Goal: Transaction & Acquisition: Book appointment/travel/reservation

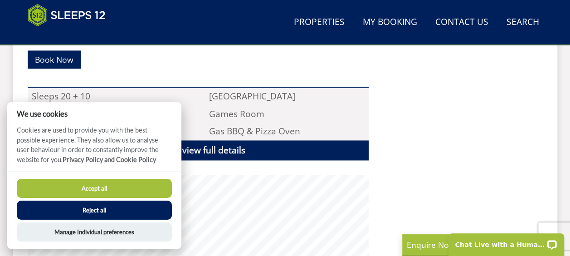
click at [129, 188] on button "Accept all" at bounding box center [94, 188] width 155 height 19
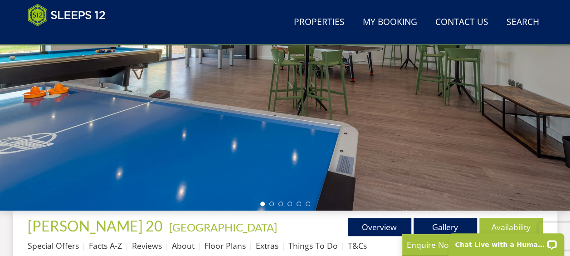
scroll to position [184, 0]
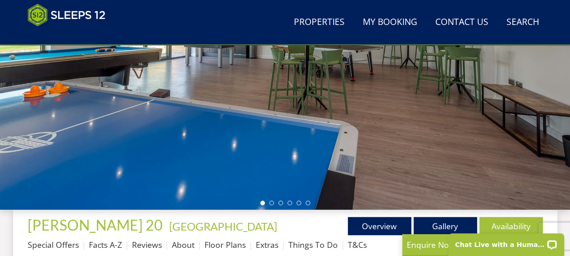
click at [445, 223] on link "Gallery" at bounding box center [445, 226] width 63 height 18
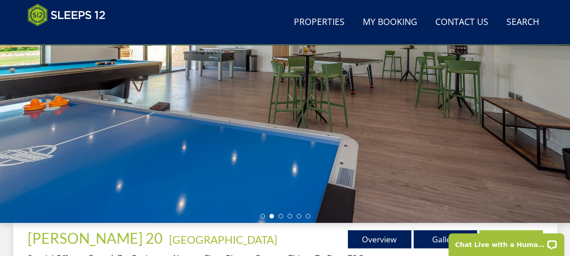
scroll to position [171, 0]
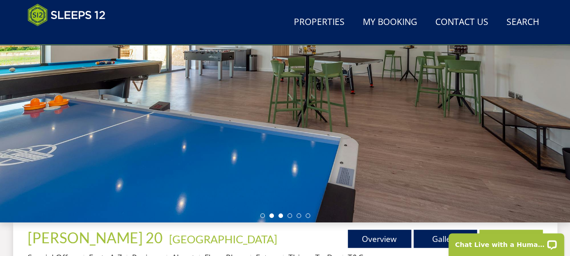
click at [281, 217] on li at bounding box center [280, 215] width 5 height 5
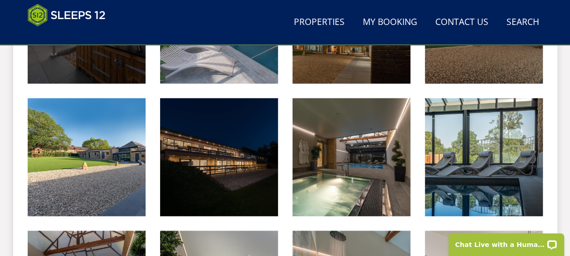
scroll to position [477, 0]
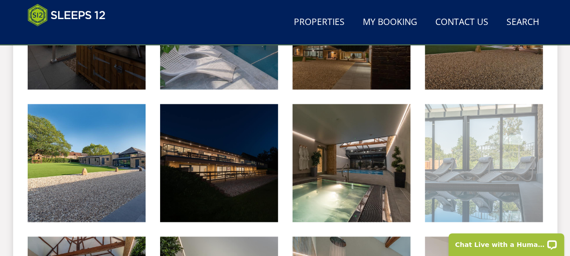
click at [524, 190] on img at bounding box center [484, 163] width 118 height 118
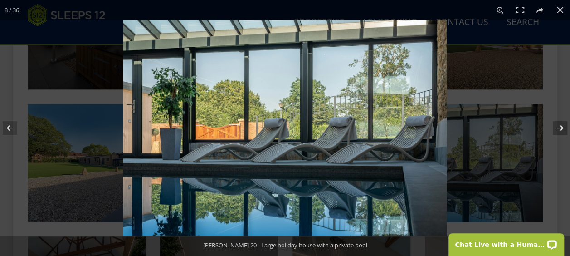
click at [562, 122] on button at bounding box center [554, 127] width 32 height 45
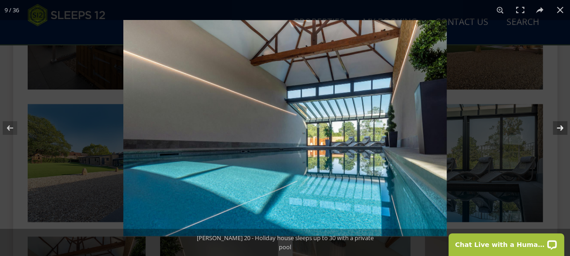
click at [559, 128] on button at bounding box center [554, 127] width 32 height 45
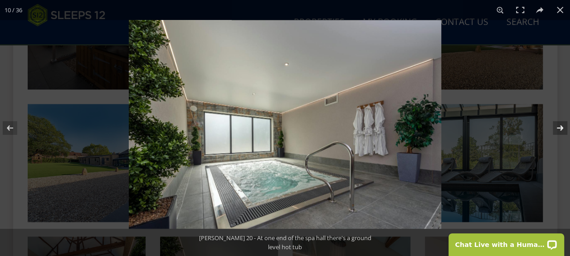
click at [559, 128] on button at bounding box center [554, 127] width 32 height 45
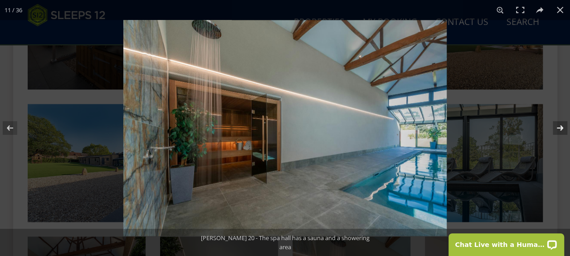
click at [563, 126] on button at bounding box center [554, 127] width 32 height 45
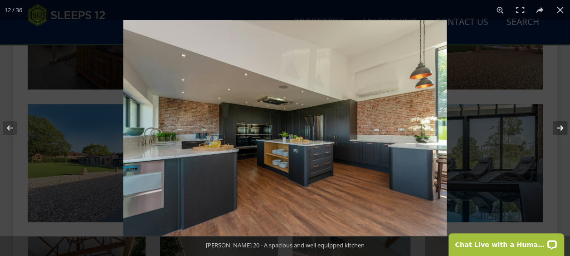
click at [561, 125] on button at bounding box center [554, 127] width 32 height 45
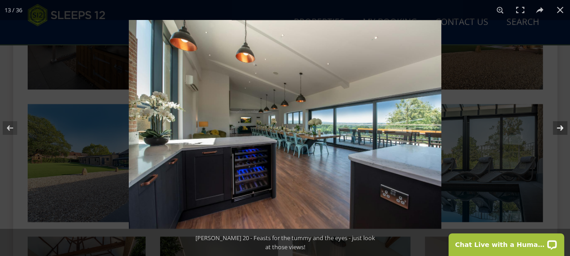
click at [565, 126] on button at bounding box center [554, 127] width 32 height 45
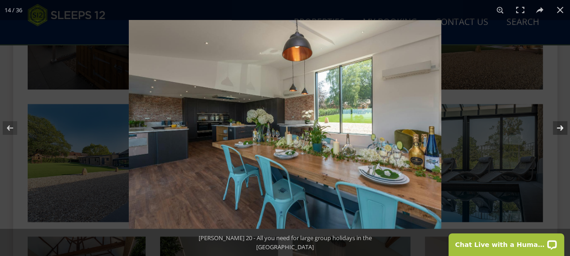
click at [565, 126] on button at bounding box center [554, 127] width 32 height 45
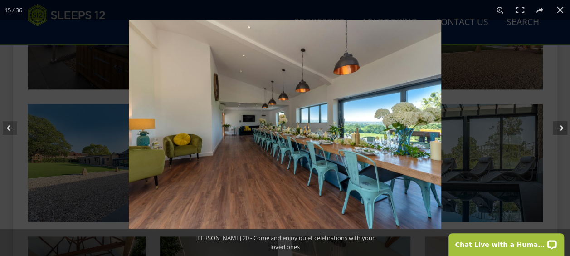
click at [564, 125] on button at bounding box center [554, 127] width 32 height 45
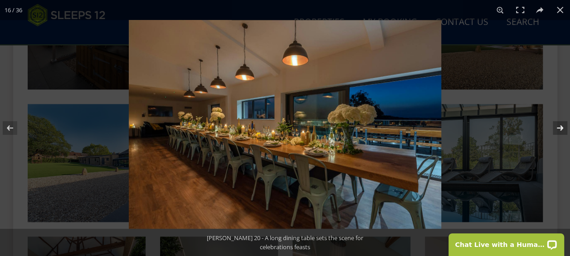
click at [564, 125] on button at bounding box center [554, 127] width 32 height 45
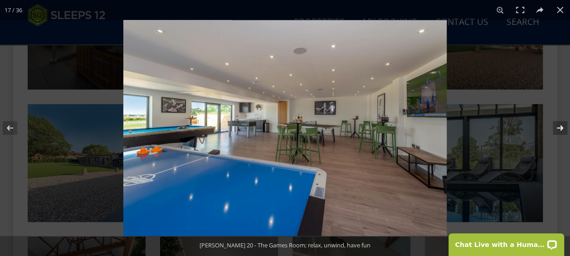
click at [563, 127] on button at bounding box center [554, 127] width 32 height 45
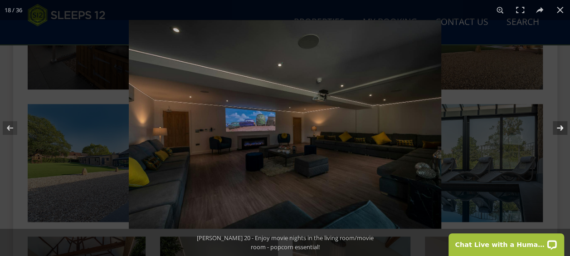
click at [566, 128] on button at bounding box center [554, 127] width 32 height 45
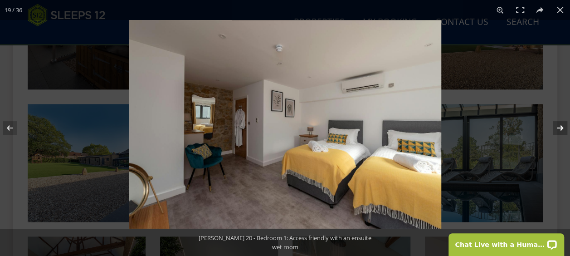
click at [568, 127] on button at bounding box center [554, 127] width 32 height 45
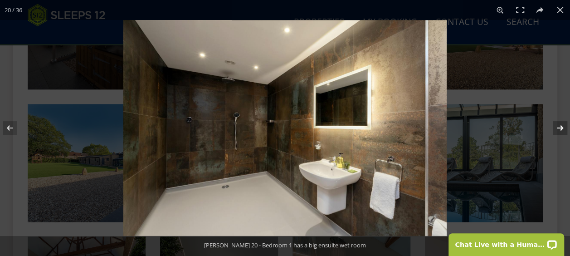
click at [566, 127] on button at bounding box center [554, 127] width 32 height 45
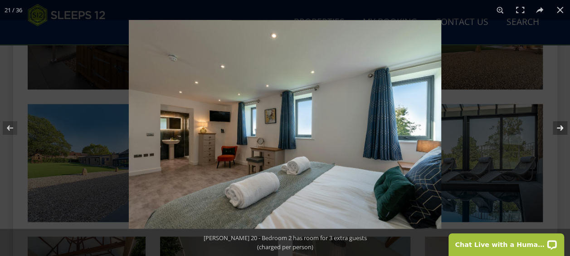
click at [567, 128] on button at bounding box center [554, 127] width 32 height 45
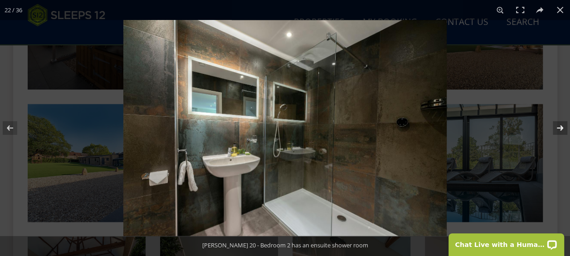
click at [565, 127] on button at bounding box center [554, 127] width 32 height 45
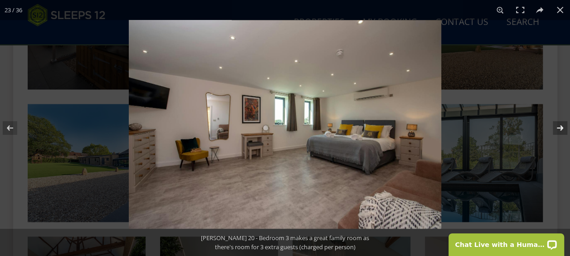
click at [565, 127] on button at bounding box center [554, 127] width 32 height 45
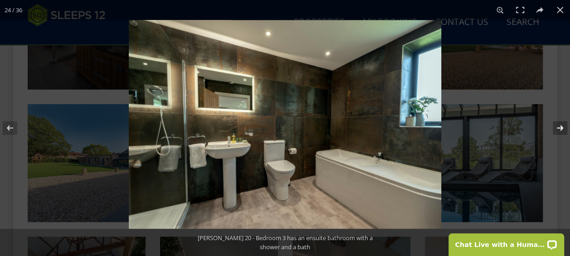
click at [564, 127] on button at bounding box center [554, 127] width 32 height 45
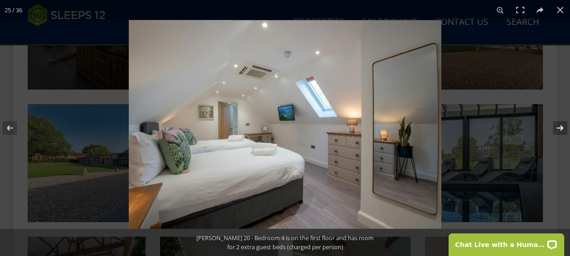
click at [564, 127] on button at bounding box center [554, 127] width 32 height 45
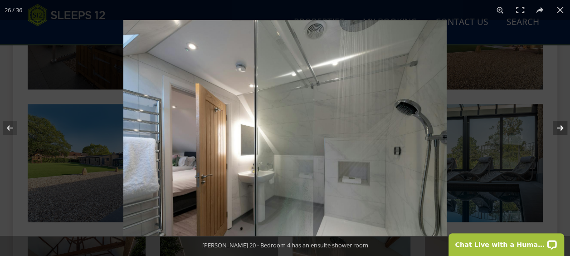
click at [564, 127] on button at bounding box center [554, 127] width 32 height 45
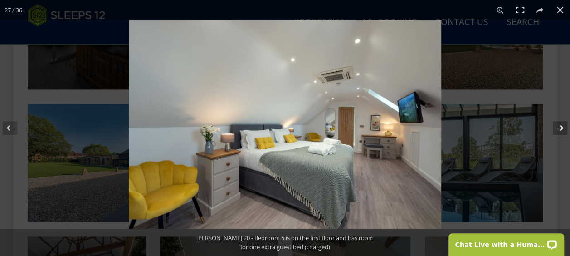
click at [564, 127] on button at bounding box center [554, 127] width 32 height 45
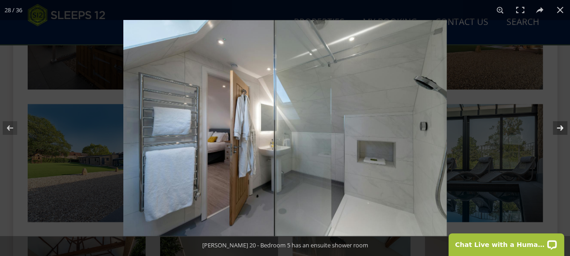
click at [563, 127] on button at bounding box center [554, 127] width 32 height 45
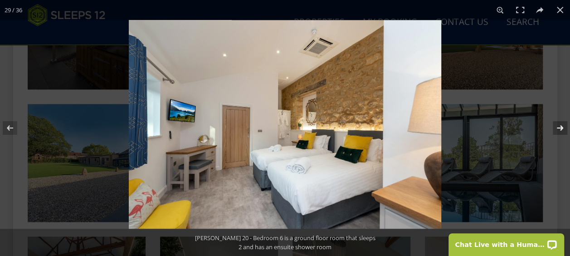
click at [563, 127] on button at bounding box center [554, 127] width 32 height 45
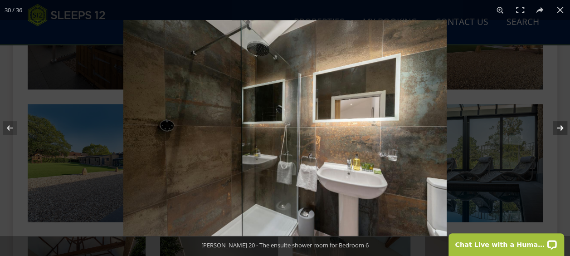
click at [562, 127] on button at bounding box center [554, 127] width 32 height 45
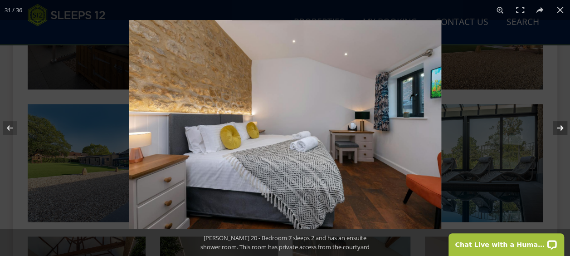
click at [561, 127] on button at bounding box center [554, 127] width 32 height 45
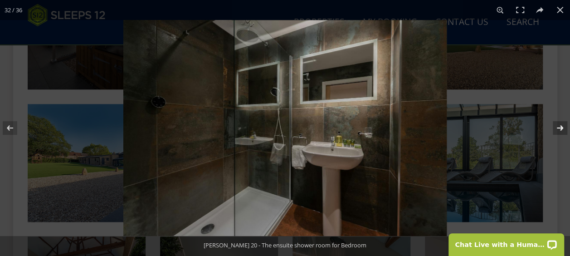
click at [561, 126] on button at bounding box center [554, 127] width 32 height 45
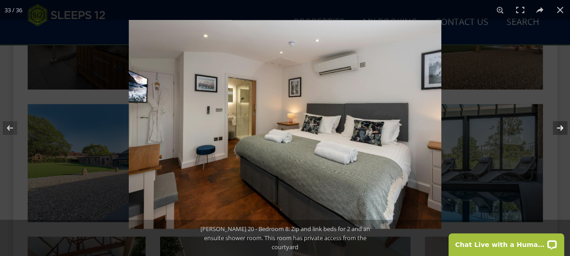
click at [565, 124] on button at bounding box center [554, 127] width 32 height 45
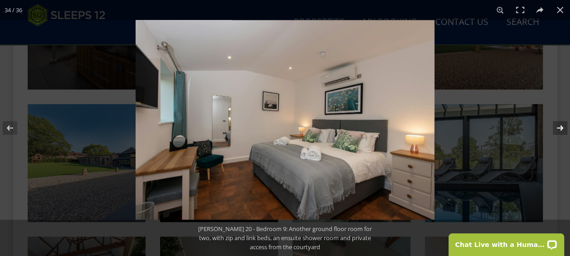
click at [562, 126] on button at bounding box center [554, 127] width 32 height 45
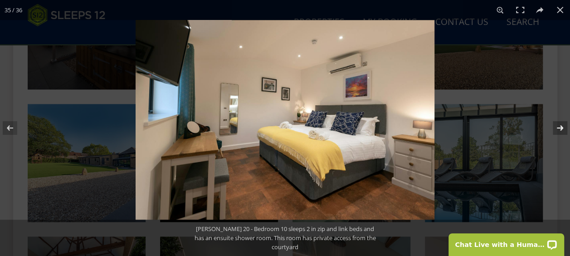
click at [563, 127] on button at bounding box center [554, 127] width 32 height 45
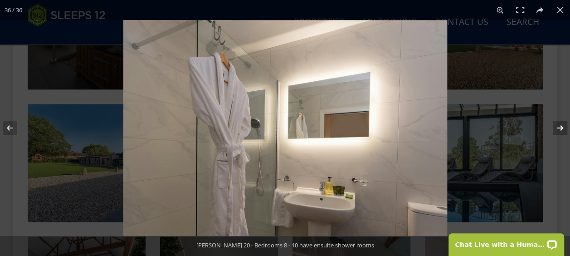
click at [561, 127] on button at bounding box center [554, 127] width 32 height 45
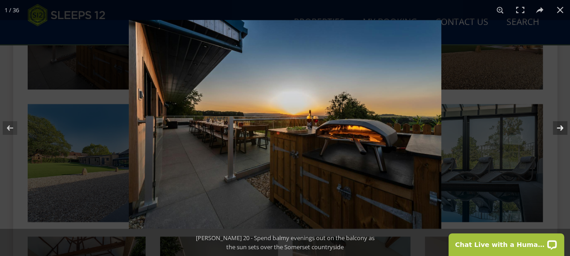
click at [561, 126] on button at bounding box center [554, 127] width 32 height 45
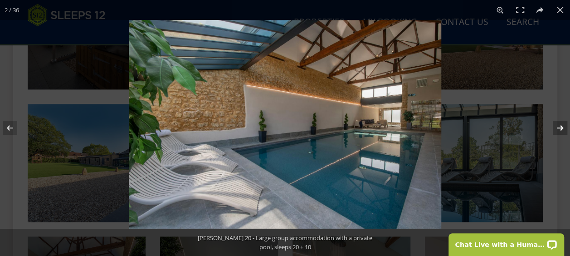
click at [565, 125] on button at bounding box center [554, 127] width 32 height 45
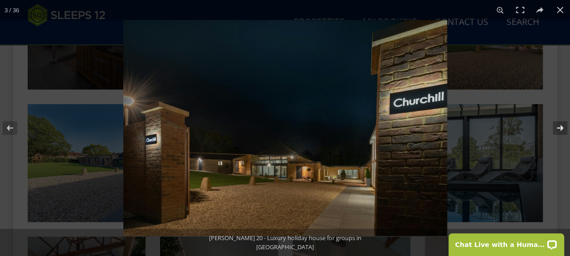
click at [567, 123] on button at bounding box center [554, 127] width 32 height 45
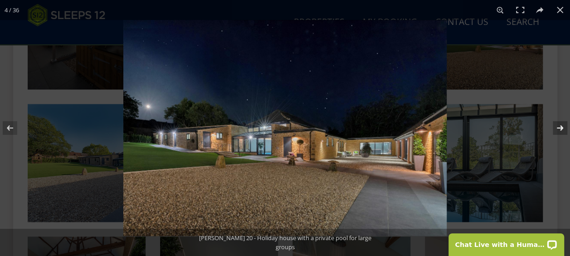
click at [562, 123] on button at bounding box center [554, 127] width 32 height 45
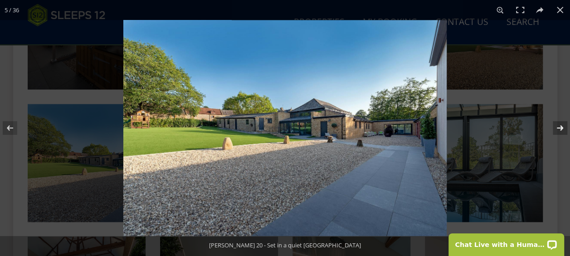
click at [566, 123] on button at bounding box center [554, 127] width 32 height 45
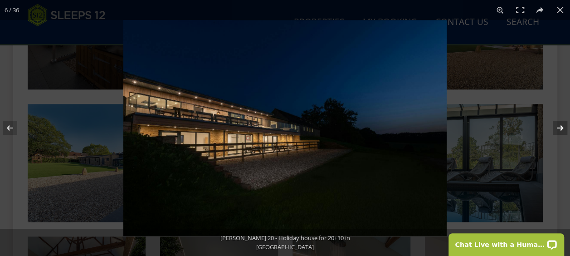
scroll to position [701, 0]
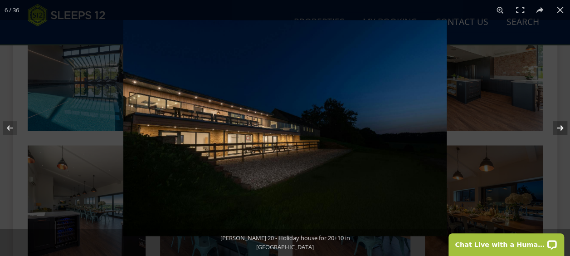
click at [563, 124] on button at bounding box center [554, 127] width 32 height 45
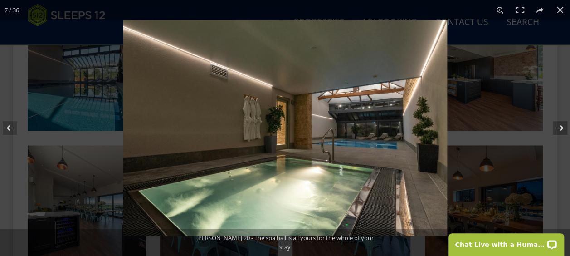
click at [557, 129] on button at bounding box center [554, 127] width 32 height 45
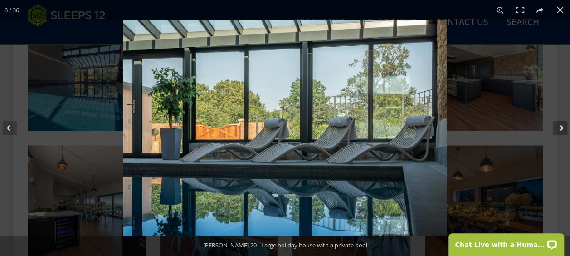
click at [563, 122] on button at bounding box center [554, 127] width 32 height 45
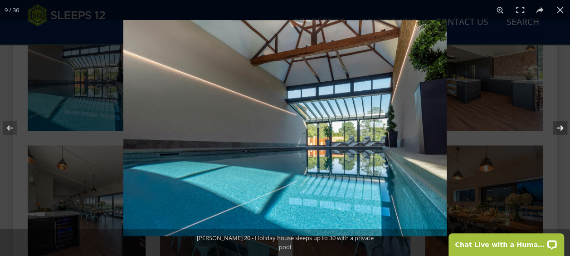
click at [563, 128] on button at bounding box center [554, 127] width 32 height 45
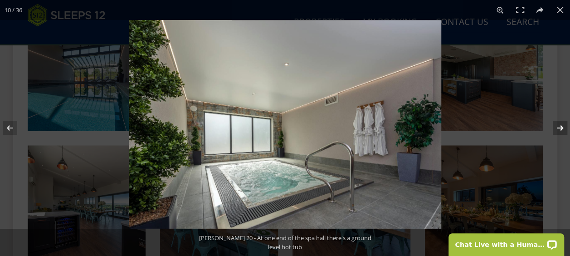
click at [560, 127] on button at bounding box center [554, 127] width 32 height 45
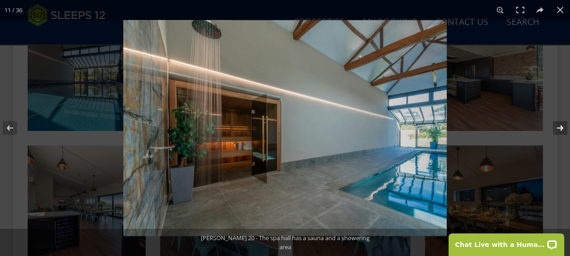
click at [559, 131] on button at bounding box center [554, 127] width 32 height 45
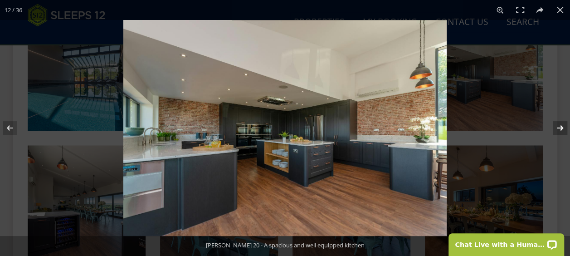
click at [562, 126] on button at bounding box center [554, 127] width 32 height 45
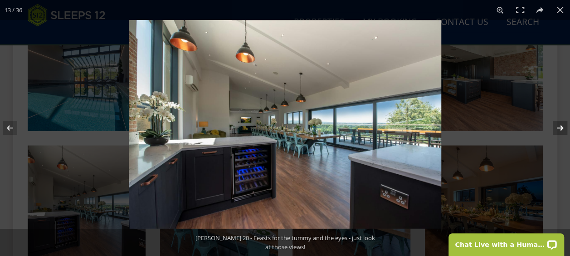
click at [563, 130] on button at bounding box center [554, 127] width 32 height 45
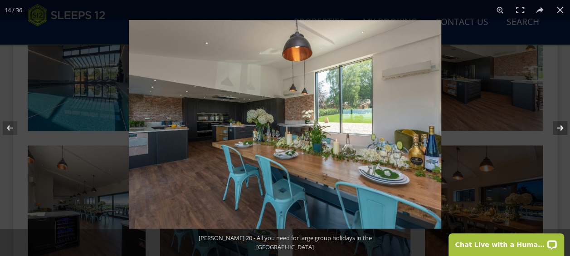
click at [563, 128] on button at bounding box center [554, 127] width 32 height 45
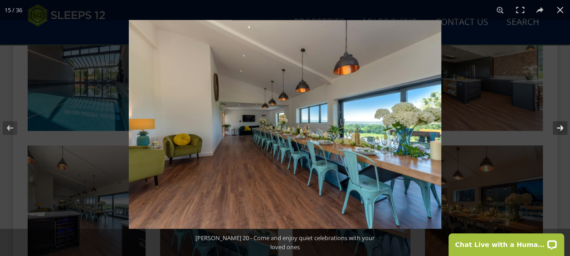
click at [564, 128] on button at bounding box center [554, 127] width 32 height 45
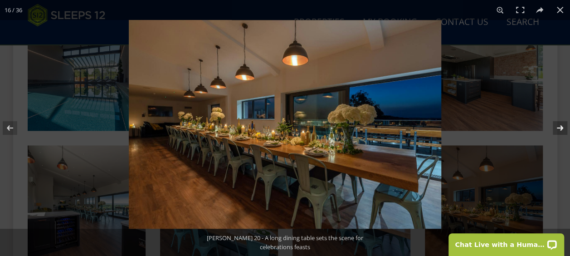
click at [565, 129] on button at bounding box center [554, 127] width 32 height 45
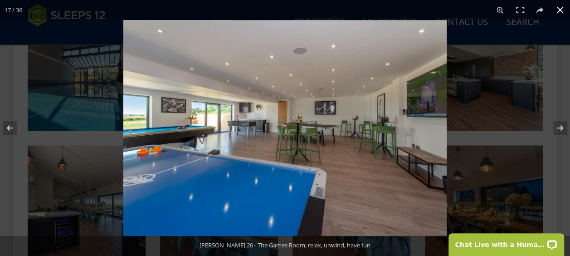
click at [568, 15] on button at bounding box center [560, 10] width 20 height 20
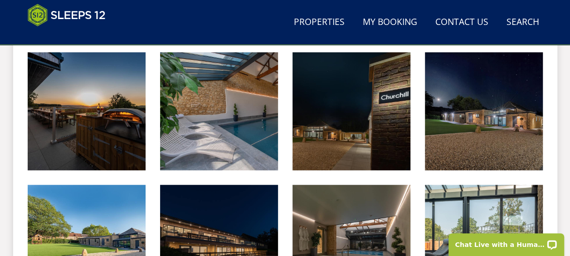
scroll to position [398, 0]
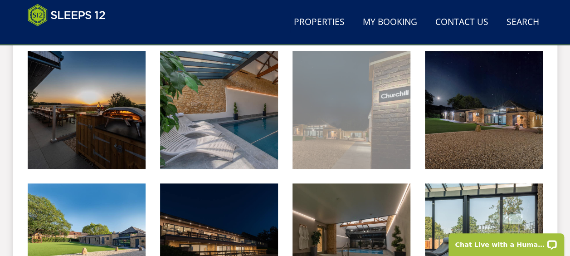
click at [349, 112] on img at bounding box center [351, 110] width 118 height 118
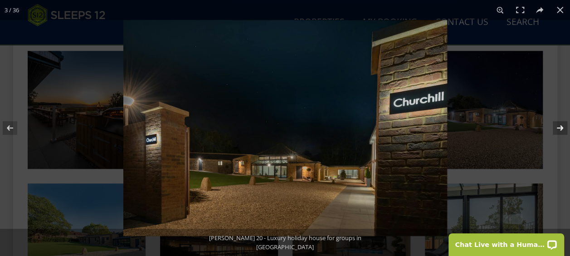
click at [559, 127] on button at bounding box center [554, 127] width 32 height 45
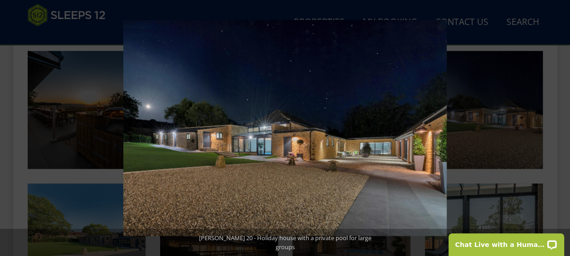
click at [559, 127] on button at bounding box center [554, 127] width 32 height 45
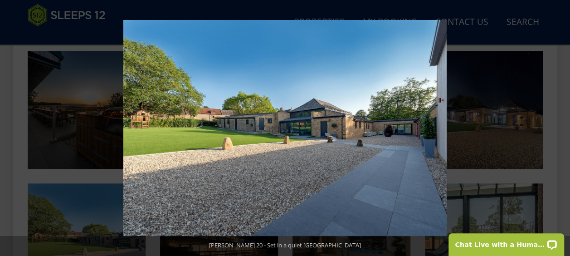
click at [559, 127] on button at bounding box center [554, 127] width 32 height 45
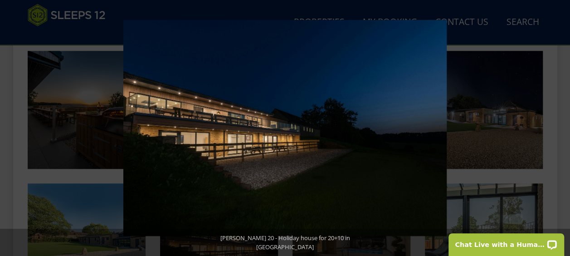
click at [559, 127] on button at bounding box center [554, 127] width 32 height 45
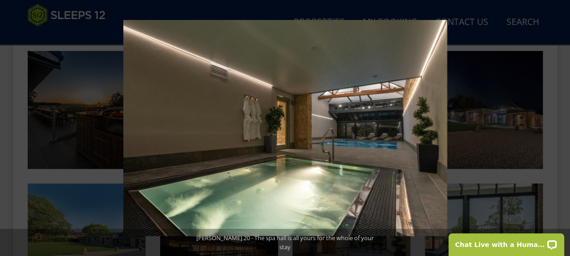
click at [559, 127] on button at bounding box center [554, 127] width 32 height 45
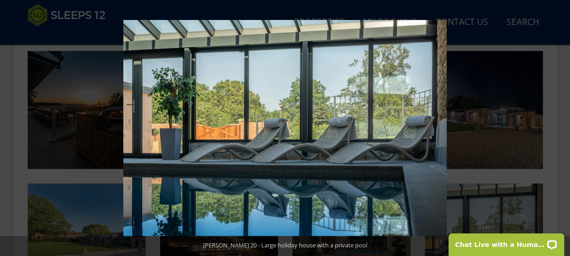
click at [559, 127] on button at bounding box center [554, 127] width 32 height 45
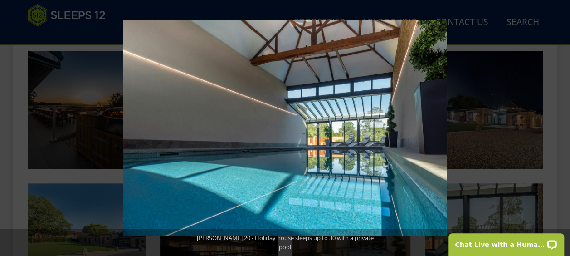
click at [559, 127] on button at bounding box center [554, 127] width 32 height 45
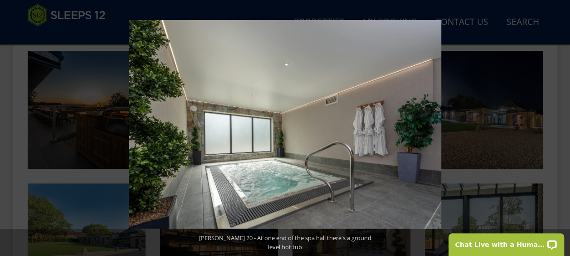
click at [559, 127] on button at bounding box center [554, 127] width 32 height 45
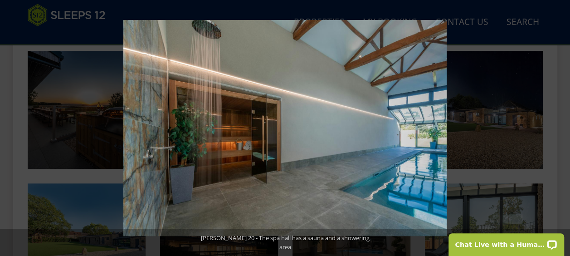
click at [559, 127] on button at bounding box center [554, 127] width 32 height 45
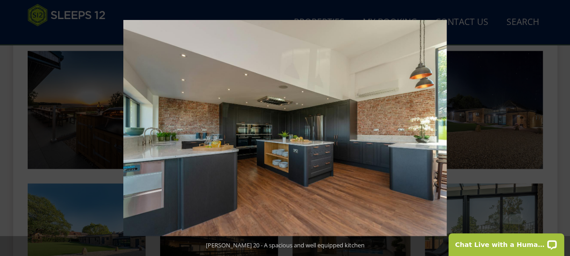
click at [559, 127] on button at bounding box center [554, 127] width 32 height 45
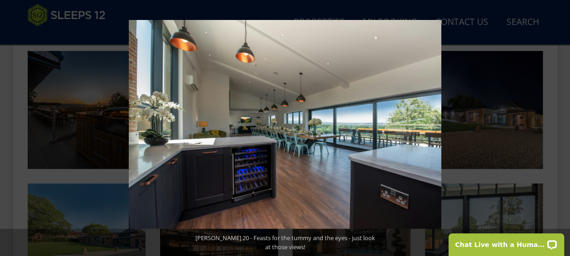
click at [559, 127] on button at bounding box center [554, 127] width 32 height 45
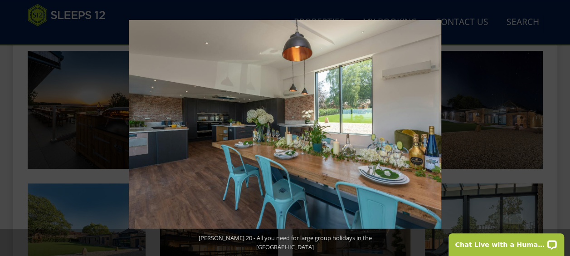
click at [559, 127] on button at bounding box center [554, 127] width 32 height 45
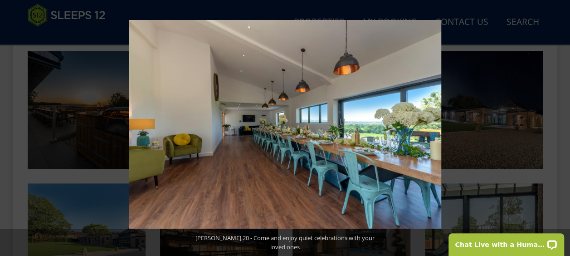
click at [559, 127] on button at bounding box center [554, 127] width 32 height 45
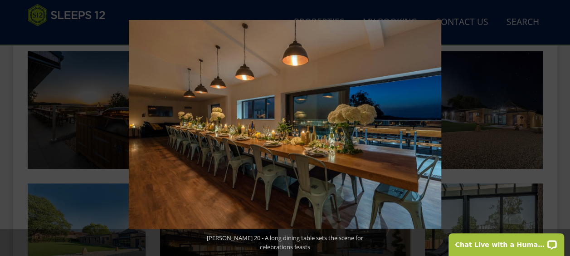
click at [559, 127] on button at bounding box center [554, 127] width 32 height 45
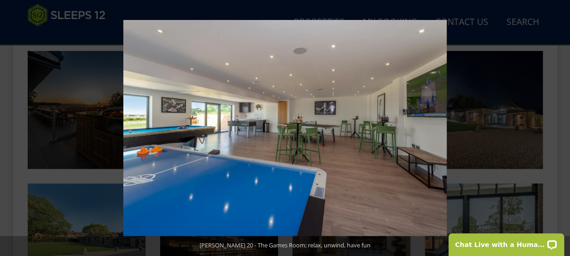
click at [559, 127] on button at bounding box center [554, 127] width 32 height 45
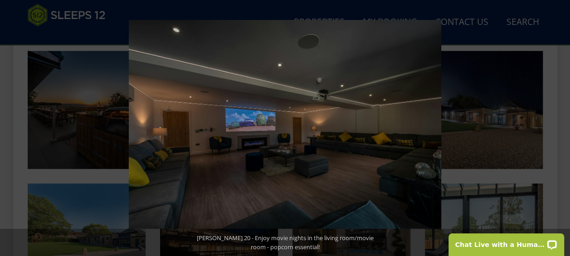
click at [559, 127] on button at bounding box center [554, 127] width 32 height 45
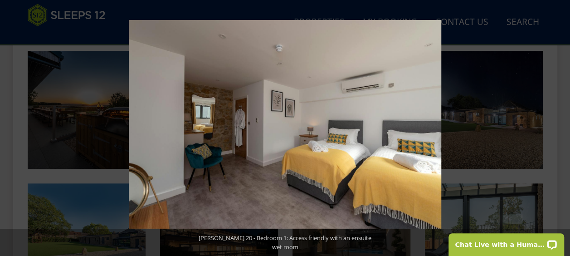
click at [559, 127] on button at bounding box center [554, 127] width 32 height 45
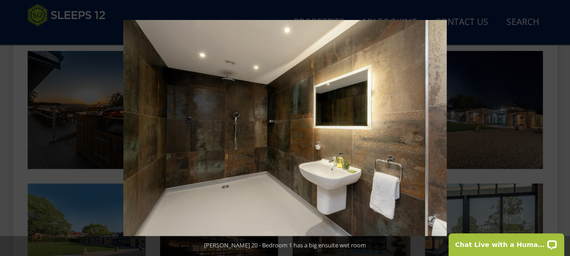
click at [559, 127] on button at bounding box center [554, 127] width 32 height 45
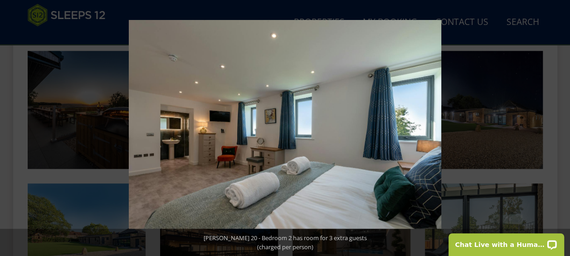
click at [559, 127] on button at bounding box center [554, 127] width 32 height 45
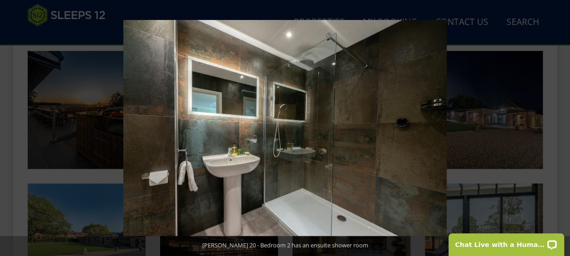
click at [559, 127] on button at bounding box center [554, 127] width 32 height 45
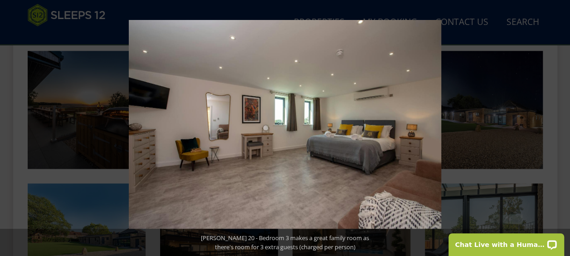
click at [559, 127] on button at bounding box center [554, 127] width 32 height 45
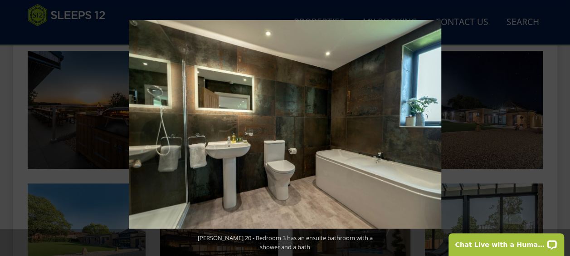
click at [559, 127] on button at bounding box center [554, 127] width 32 height 45
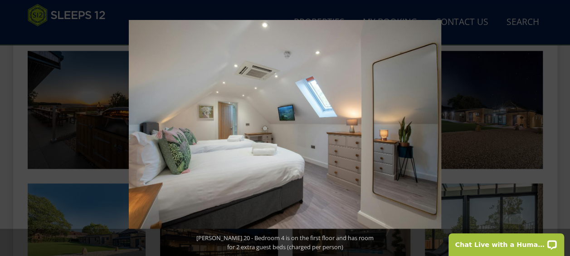
click at [559, 127] on button at bounding box center [554, 127] width 32 height 45
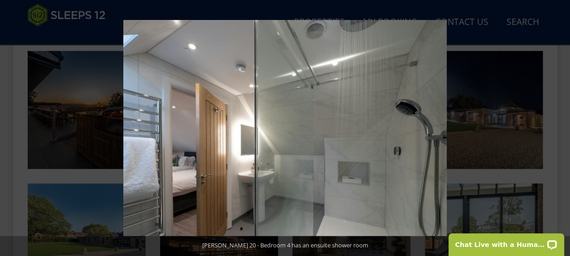
click at [559, 127] on button at bounding box center [554, 127] width 32 height 45
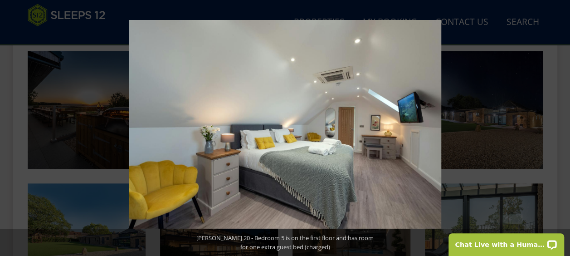
click at [559, 127] on button at bounding box center [554, 127] width 32 height 45
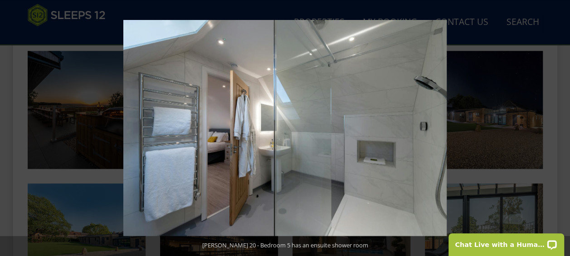
click at [559, 127] on button at bounding box center [554, 127] width 32 height 45
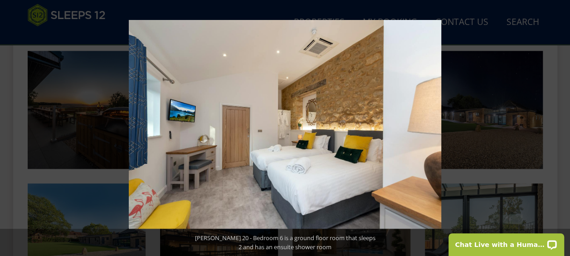
click at [559, 127] on button at bounding box center [554, 127] width 32 height 45
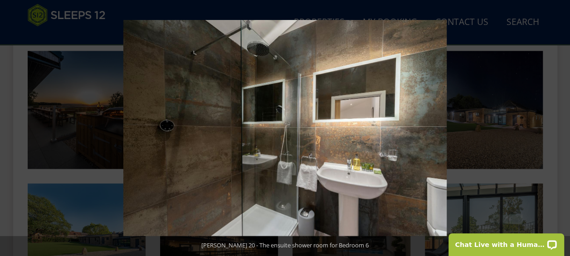
click at [559, 127] on button at bounding box center [554, 127] width 32 height 45
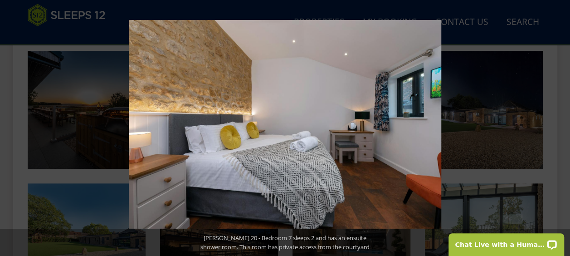
click at [559, 127] on button at bounding box center [554, 127] width 32 height 45
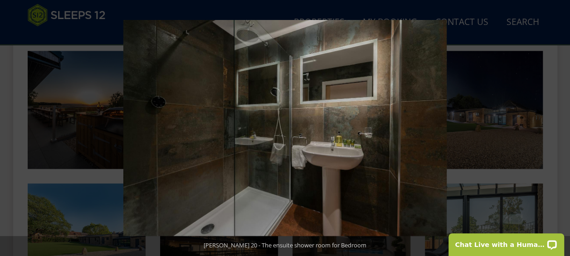
click at [559, 127] on button at bounding box center [554, 127] width 32 height 45
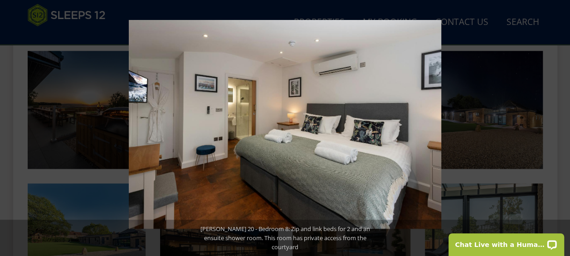
click at [559, 127] on button at bounding box center [554, 127] width 32 height 45
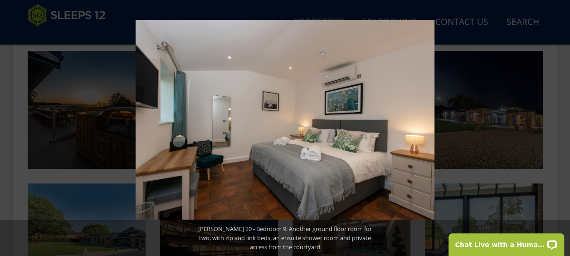
click at [559, 127] on button at bounding box center [554, 127] width 32 height 45
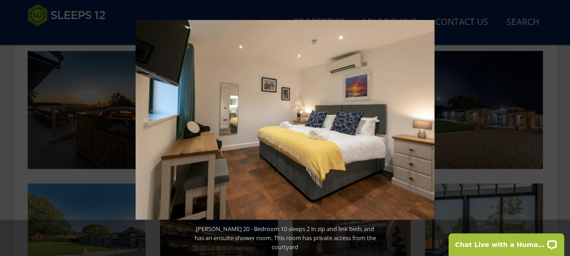
click at [559, 127] on button at bounding box center [554, 127] width 32 height 45
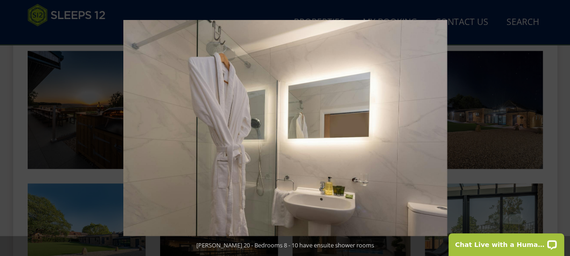
click at [559, 127] on button at bounding box center [554, 127] width 32 height 45
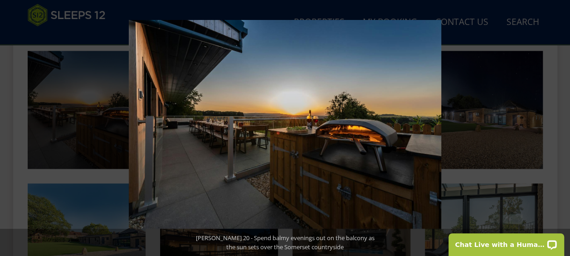
click at [559, 127] on button at bounding box center [554, 127] width 32 height 45
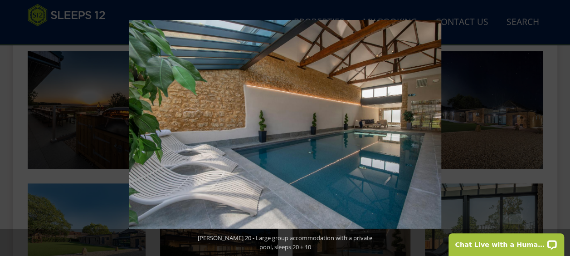
click at [559, 127] on button at bounding box center [554, 127] width 32 height 45
